Goal: Transaction & Acquisition: Purchase product/service

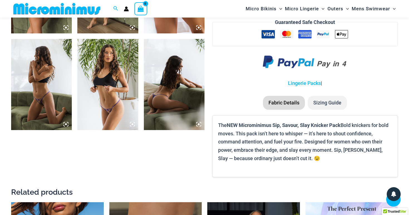
scroll to position [702, 0]
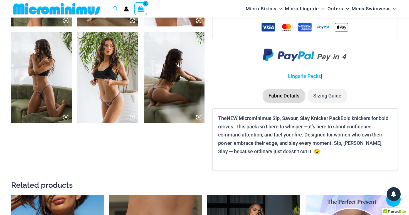
click at [40, 99] on img at bounding box center [41, 77] width 61 height 91
click at [67, 118] on icon at bounding box center [65, 117] width 5 height 5
click at [67, 116] on icon at bounding box center [65, 117] width 5 height 5
click at [131, 116] on icon at bounding box center [132, 117] width 5 height 5
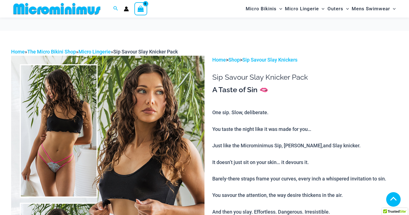
scroll to position [702, 0]
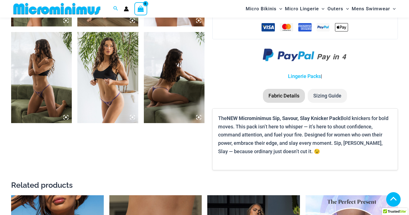
click at [47, 76] on img at bounding box center [41, 77] width 61 height 91
click at [64, 117] on icon at bounding box center [65, 117] width 5 height 5
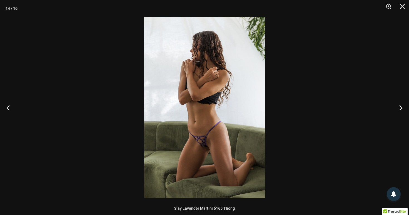
click at [203, 144] on img at bounding box center [204, 108] width 121 height 182
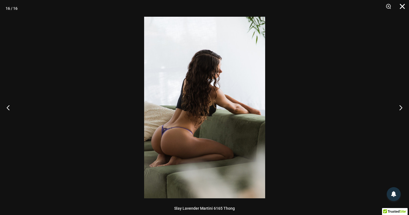
click at [402, 8] on button "Close" at bounding box center [401, 8] width 14 height 17
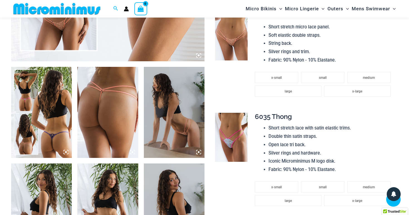
scroll to position [275, 0]
